Goal: Task Accomplishment & Management: Manage account settings

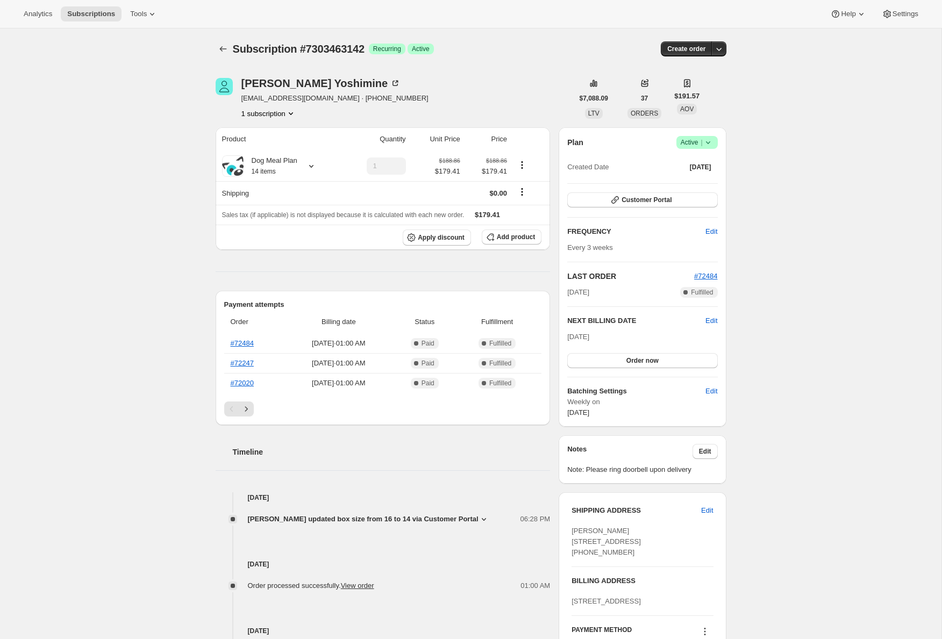
drag, startPoint x: 111, startPoint y: 168, endPoint x: 118, endPoint y: 167, distance: 6.5
click at [113, 167] on div "Subscription #7303463142. This page is ready Subscription #7303463142 Success R…" at bounding box center [470, 590] width 941 height 1124
click at [237, 344] on link "#72484" at bounding box center [242, 343] width 23 height 8
click at [310, 169] on icon at bounding box center [311, 166] width 11 height 11
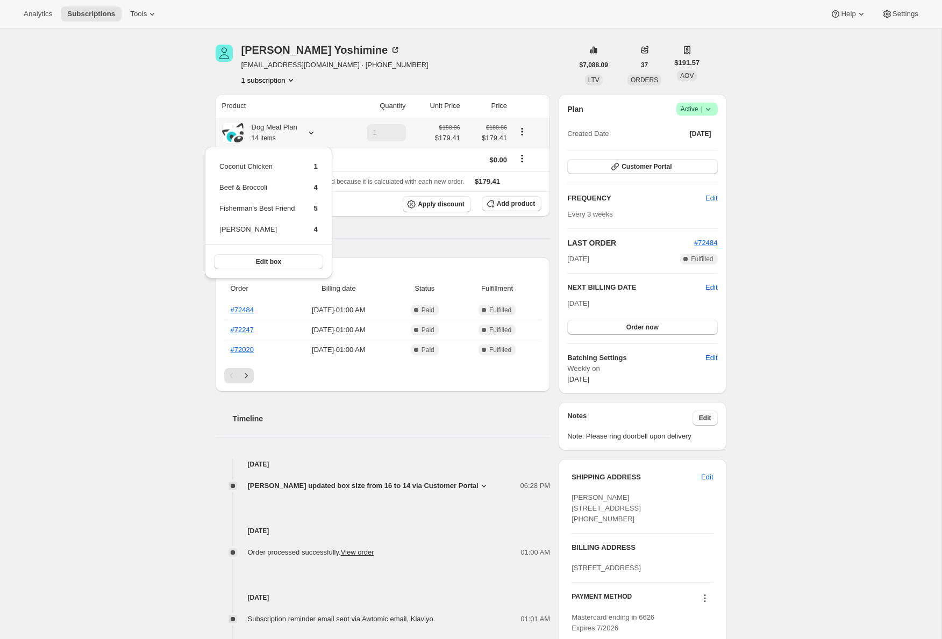
scroll to position [32, 0]
drag, startPoint x: 220, startPoint y: 168, endPoint x: 324, endPoint y: 239, distance: 125.4
click at [324, 239] on div "Coconut Chicken 1 Beef & Broccoli 4 Fisherman's Best Friend 5 [PERSON_NAME] 4 E…" at bounding box center [268, 214] width 127 height 132
copy tbody
click at [182, 355] on div "Subscription #7303463142. This page is ready Subscription #7303463142 Success R…" at bounding box center [470, 558] width 941 height 1124
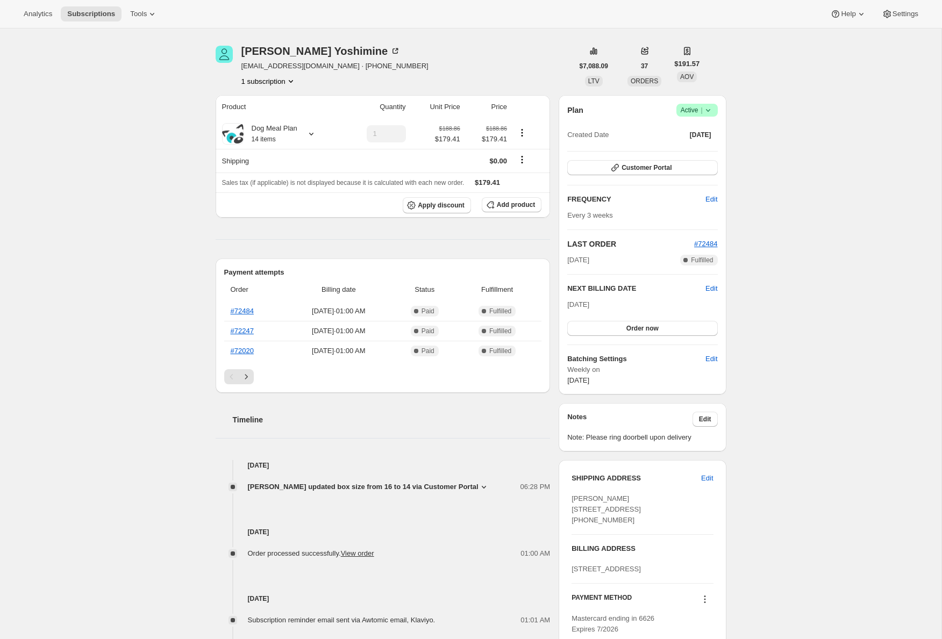
click at [188, 220] on div "Subscription #7303463142. This page is ready Subscription #7303463142 Success R…" at bounding box center [470, 558] width 941 height 1124
click at [245, 312] on link "#72484" at bounding box center [242, 311] width 23 height 8
click at [146, 161] on div "Subscription #7303463142. This page is ready Subscription #7303463142 Success R…" at bounding box center [470, 558] width 941 height 1124
click at [313, 135] on icon at bounding box center [311, 133] width 11 height 11
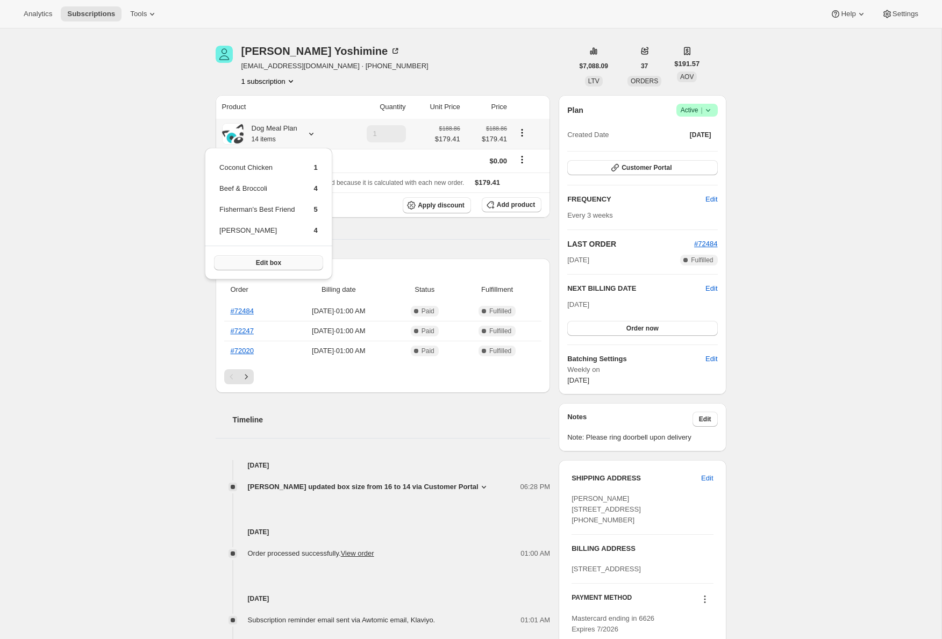
click at [277, 262] on span "Edit box" at bounding box center [268, 263] width 25 height 9
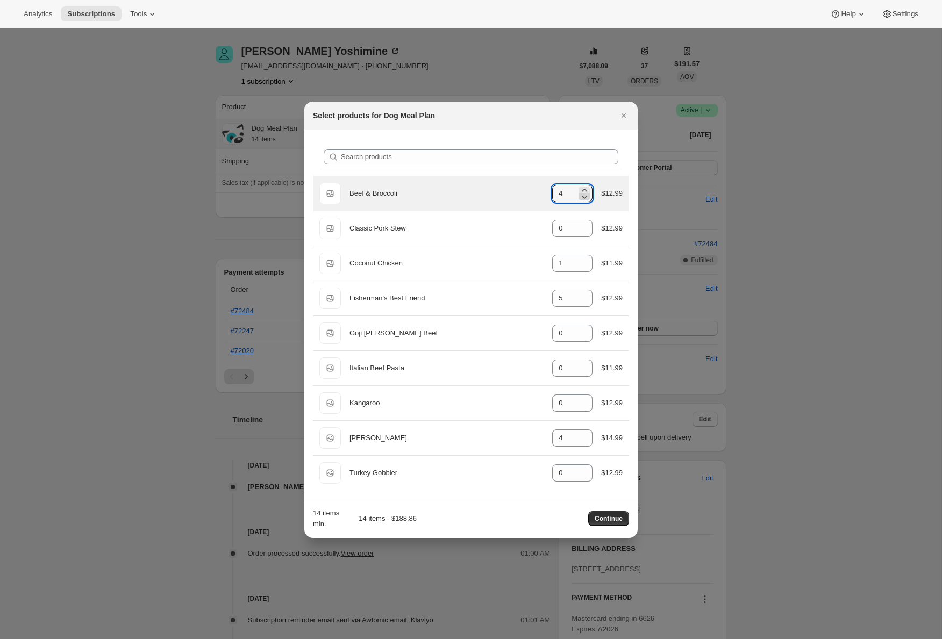
click at [586, 197] on icon ":red:" at bounding box center [584, 196] width 11 height 11
type input "0"
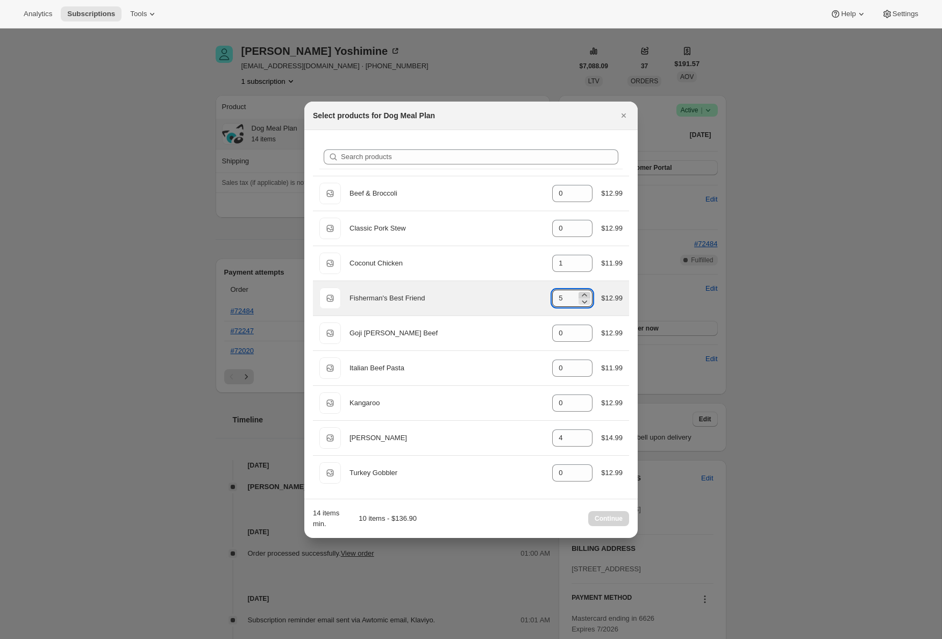
click at [585, 293] on icon ":red:" at bounding box center [584, 295] width 11 height 11
type input "6"
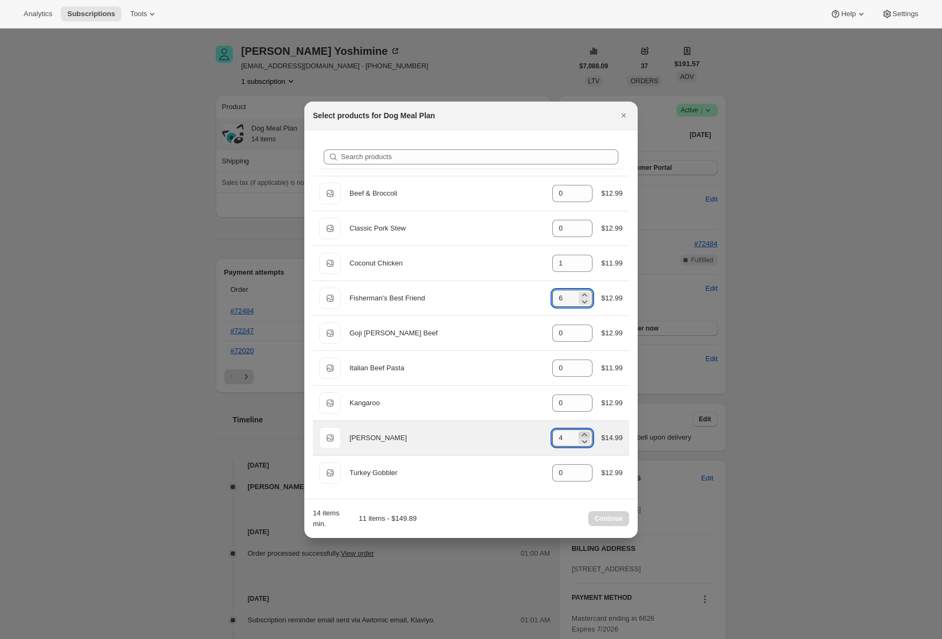
click at [584, 435] on icon ":red:" at bounding box center [584, 434] width 5 height 3
drag, startPoint x: 583, startPoint y: 441, endPoint x: 585, endPoint y: 435, distance: 6.7
click at [584, 441] on icon ":red:" at bounding box center [584, 441] width 11 height 11
type input "5"
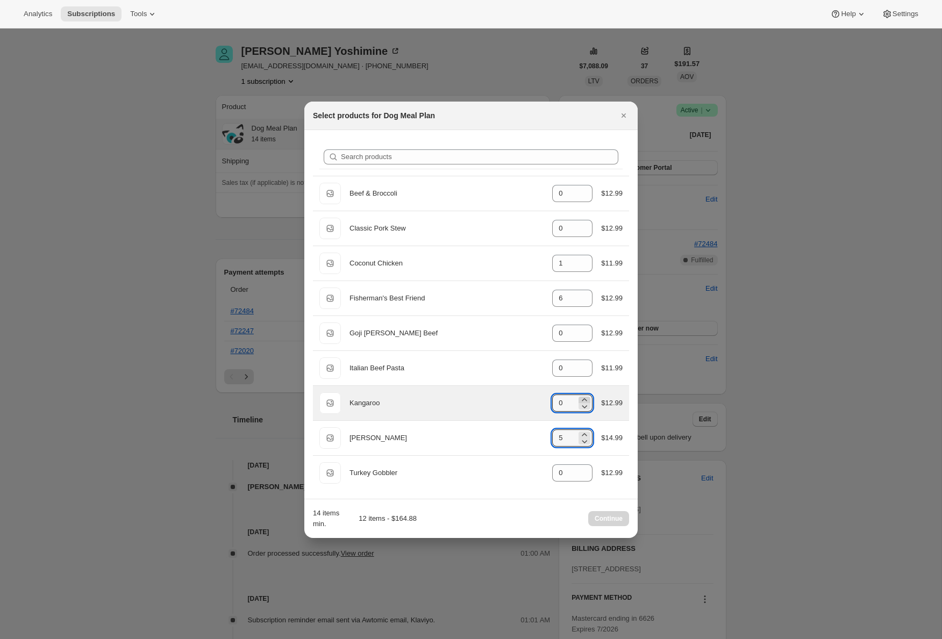
click at [585, 398] on icon ":red:" at bounding box center [584, 400] width 11 height 11
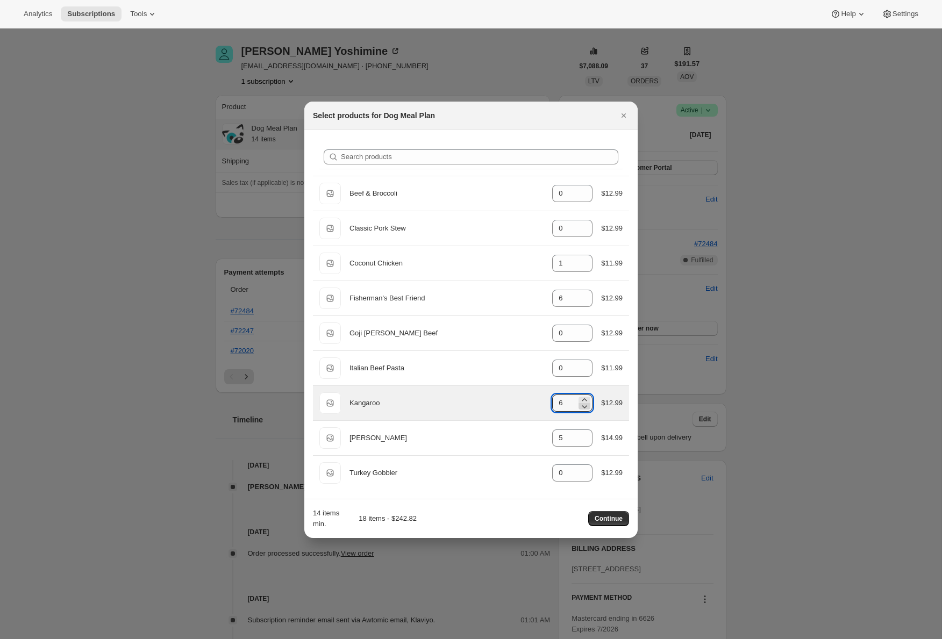
click at [582, 406] on icon ":red:" at bounding box center [584, 406] width 11 height 11
type input "5"
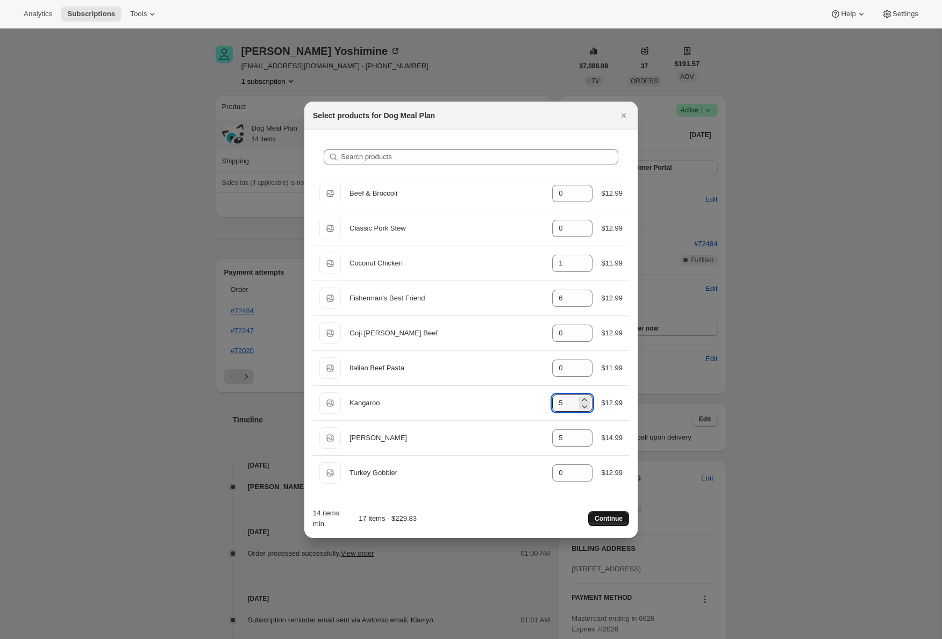
click at [613, 521] on span "Continue" at bounding box center [609, 519] width 28 height 9
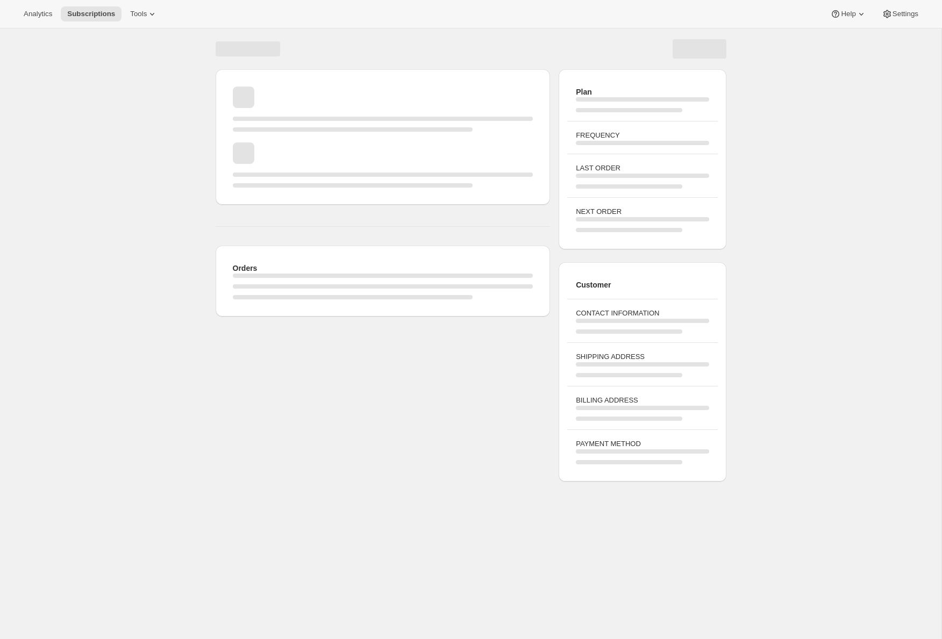
scroll to position [28, 0]
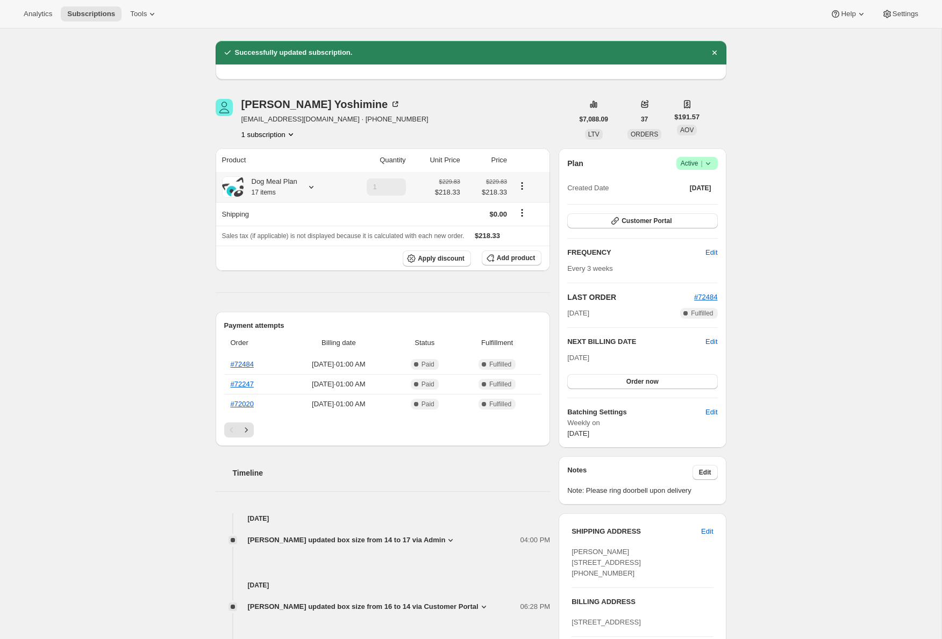
click at [312, 188] on icon at bounding box center [311, 187] width 4 height 3
click at [263, 316] on span "Edit box" at bounding box center [268, 316] width 25 height 9
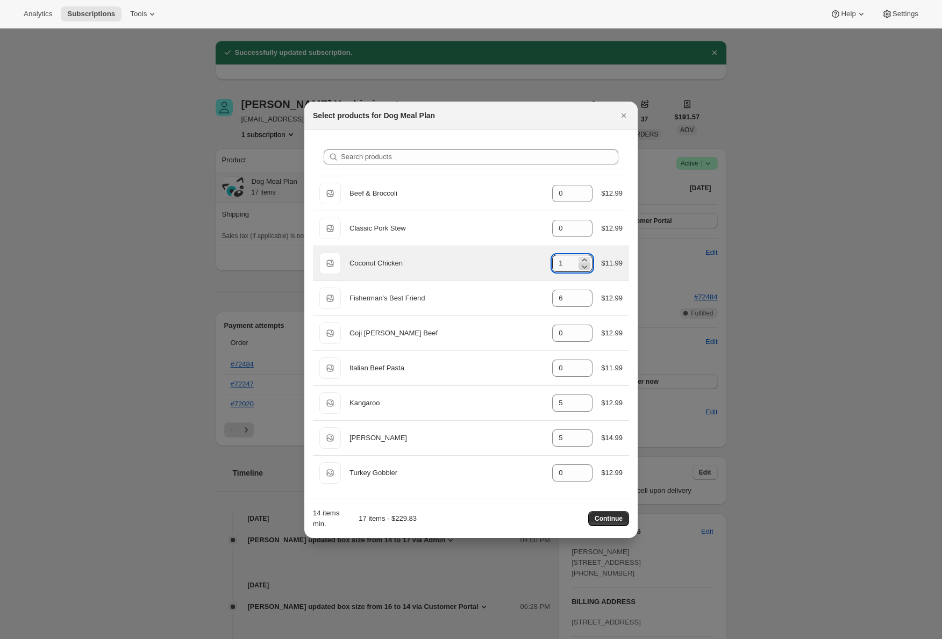
click at [585, 266] on icon ":rjk:" at bounding box center [584, 266] width 11 height 11
type input "0"
click at [604, 520] on span "Continue" at bounding box center [609, 519] width 28 height 9
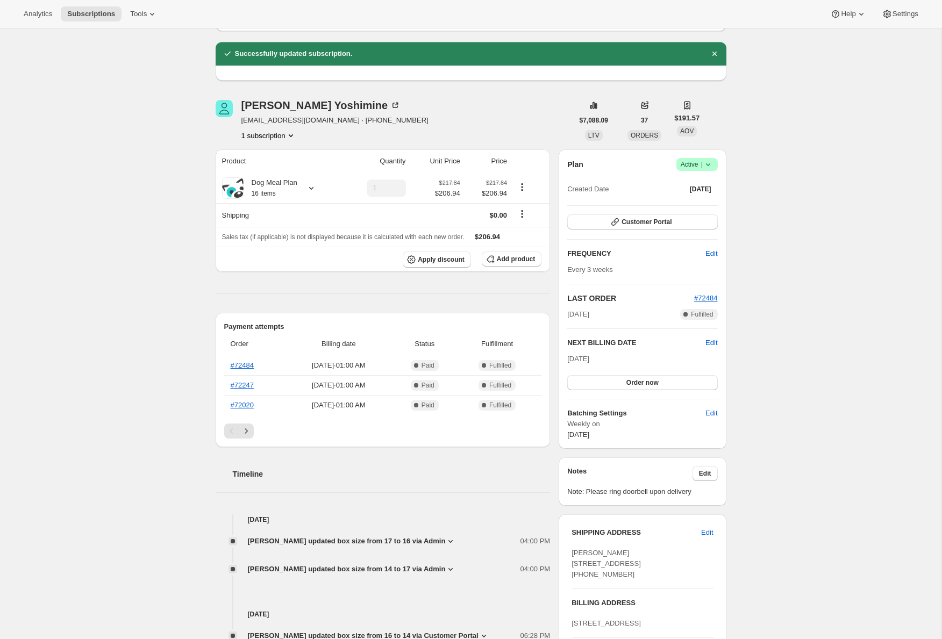
scroll to position [0, 0]
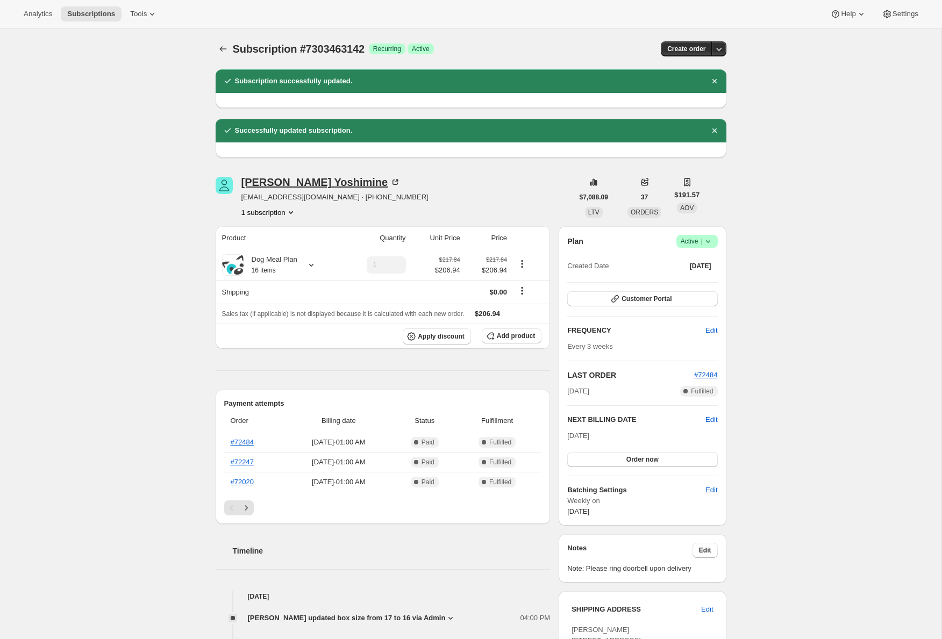
click at [299, 183] on div "[PERSON_NAME]" at bounding box center [321, 182] width 160 height 11
